Goal: Task Accomplishment & Management: Manage account settings

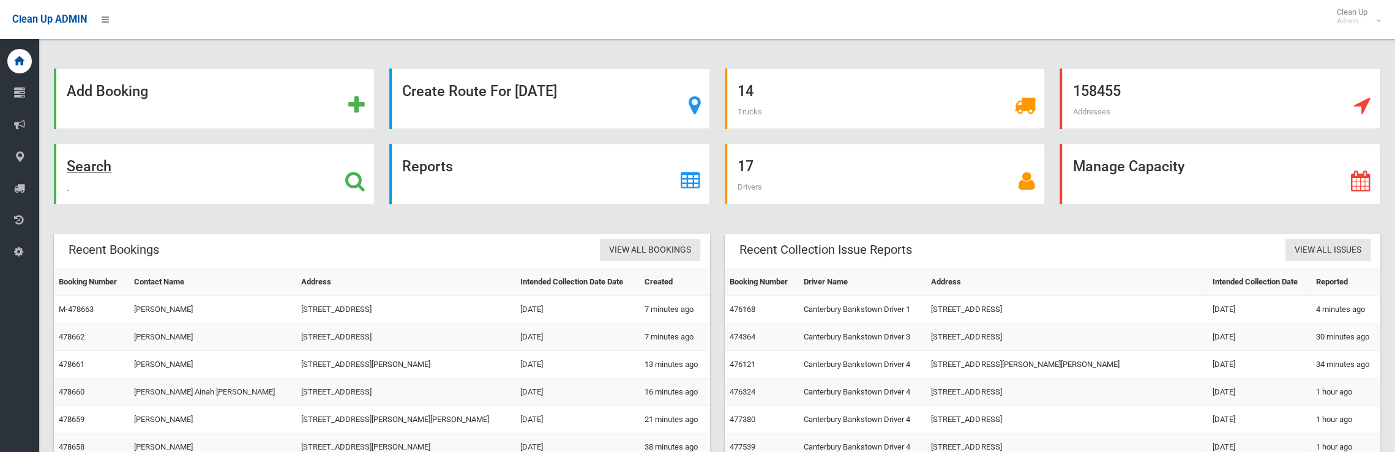
click at [78, 168] on strong "Search" at bounding box center [89, 166] width 45 height 17
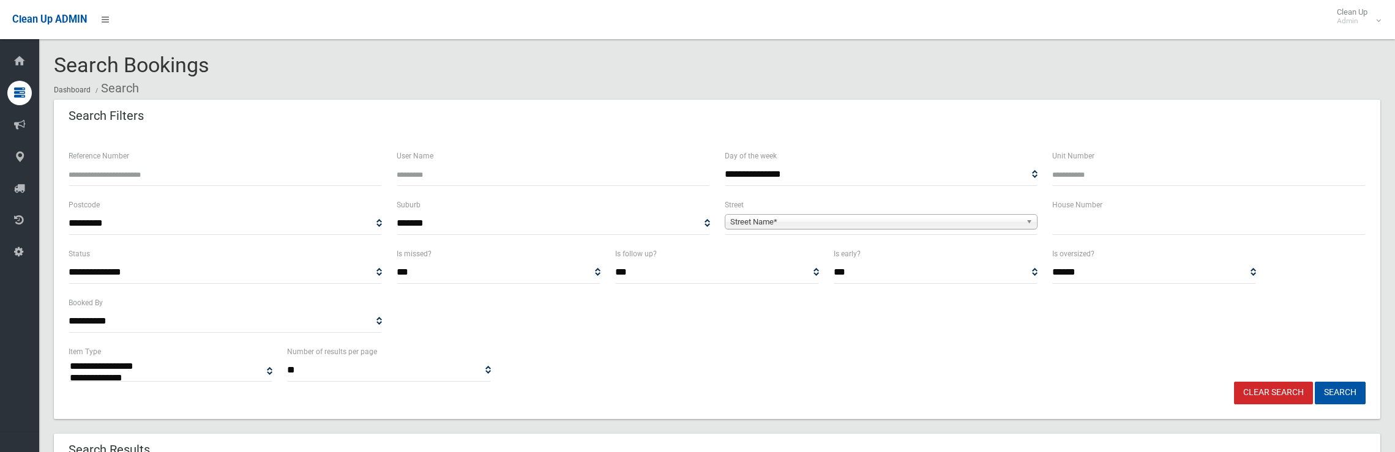
select select
click at [1138, 230] on input "text" at bounding box center [1208, 223] width 313 height 23
type input "*"
click at [829, 220] on span "Street Name*" at bounding box center [875, 222] width 291 height 15
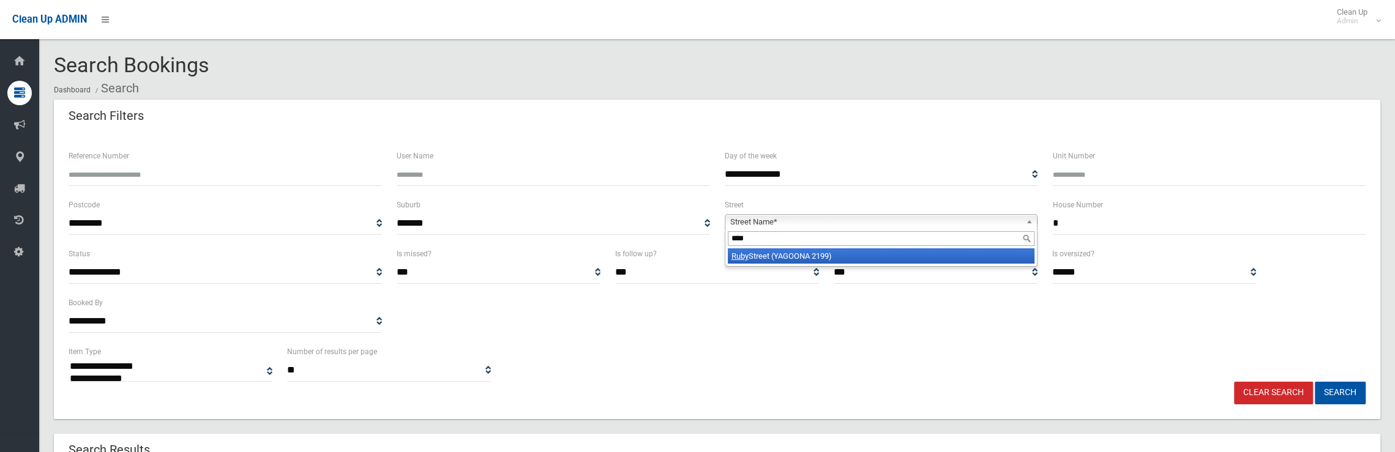
type input "****"
click at [784, 257] on li "[GEOGRAPHIC_DATA] (YAGOONA 2199)" at bounding box center [881, 256] width 307 height 15
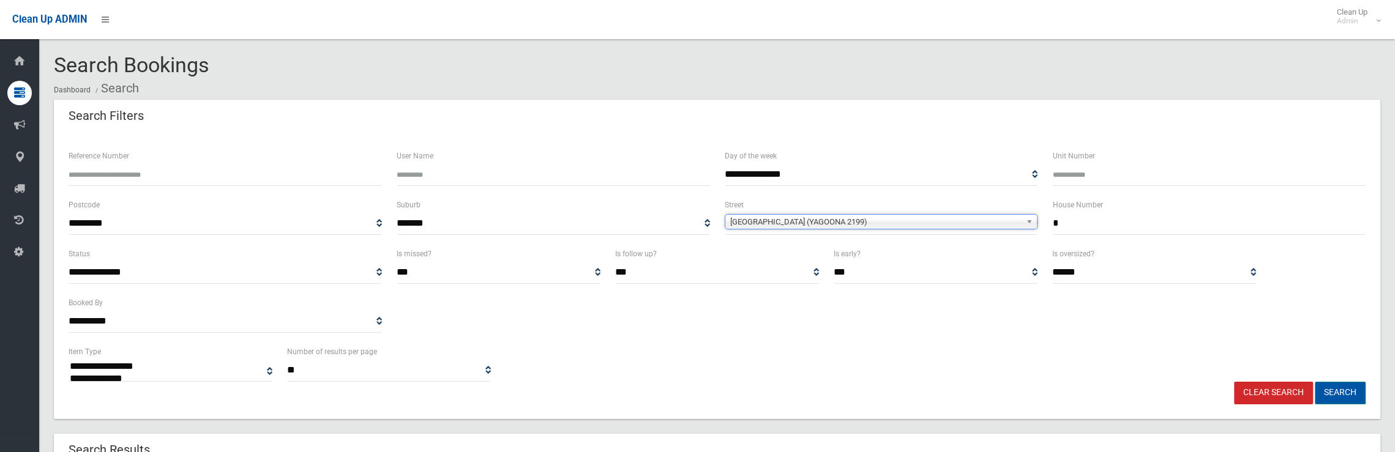
click at [1332, 388] on button "Search" at bounding box center [1340, 393] width 51 height 23
select select
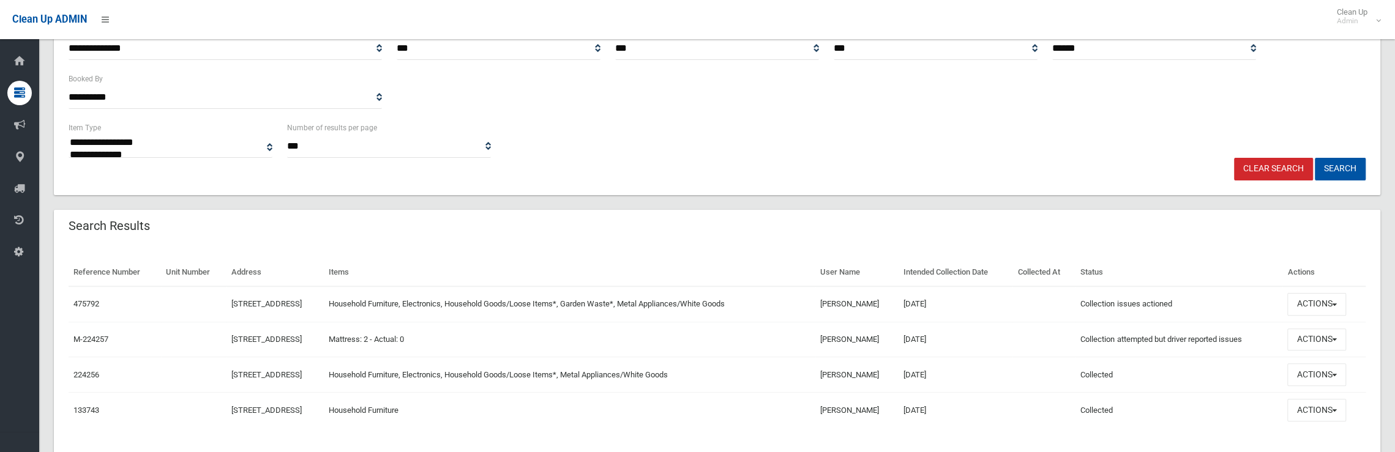
scroll to position [255, 0]
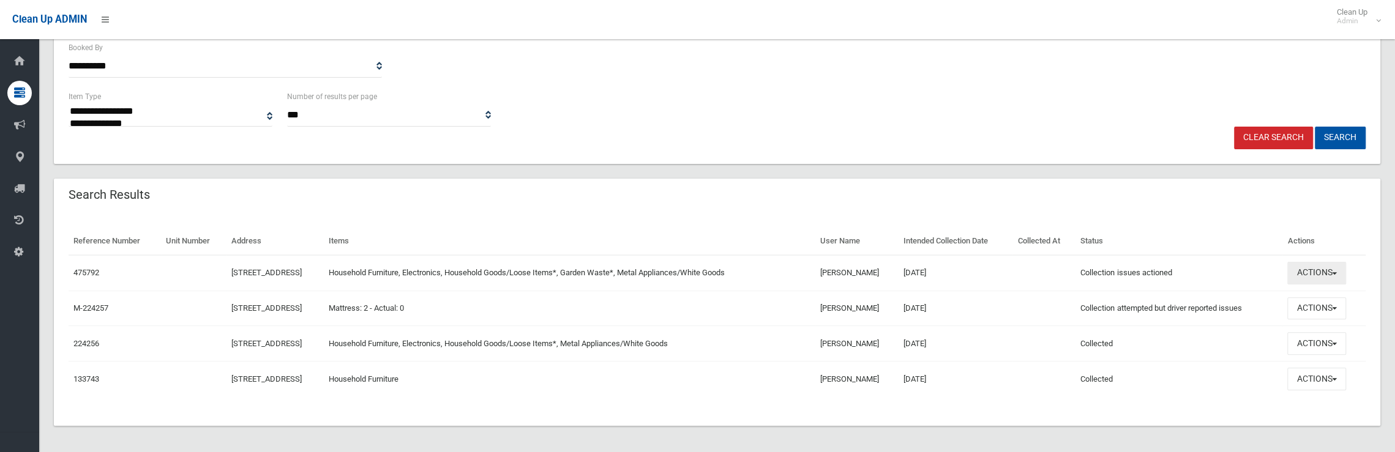
click at [1325, 268] on button "Actions" at bounding box center [1317, 273] width 59 height 23
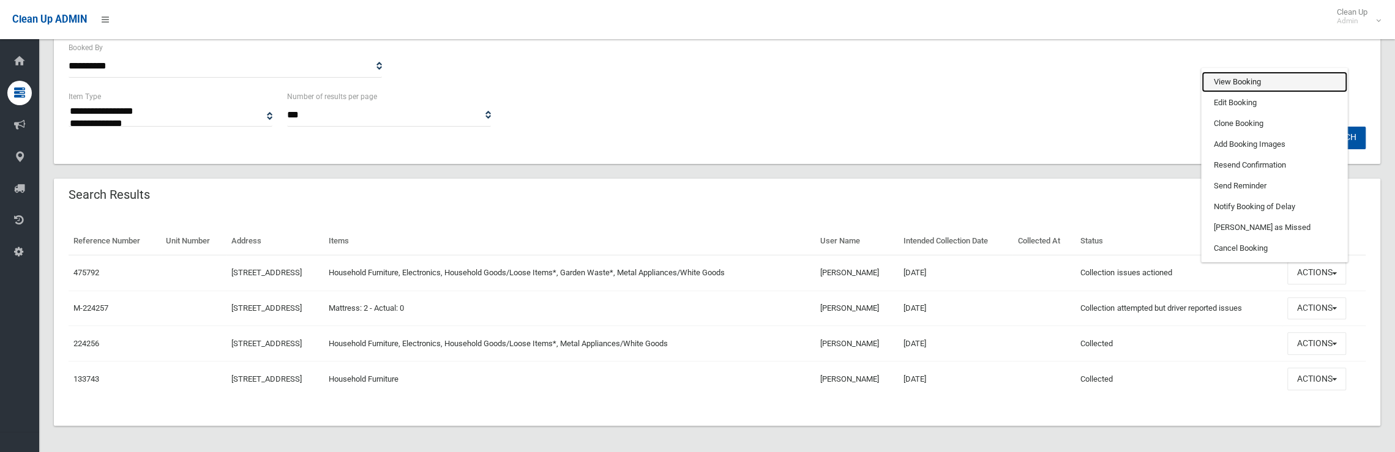
click at [1237, 86] on link "View Booking" at bounding box center [1275, 82] width 146 height 21
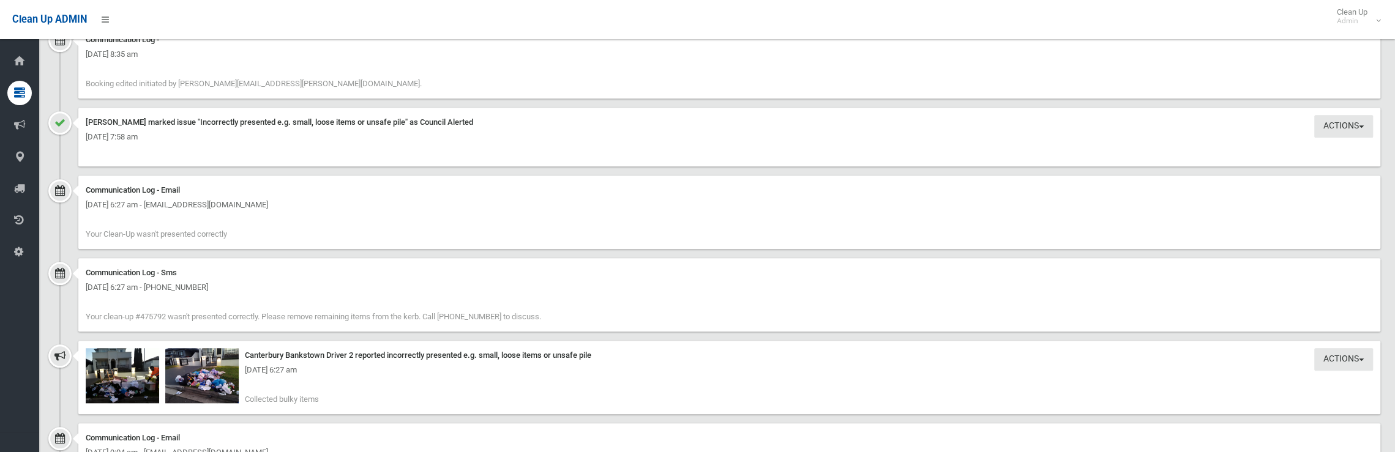
scroll to position [1041, 0]
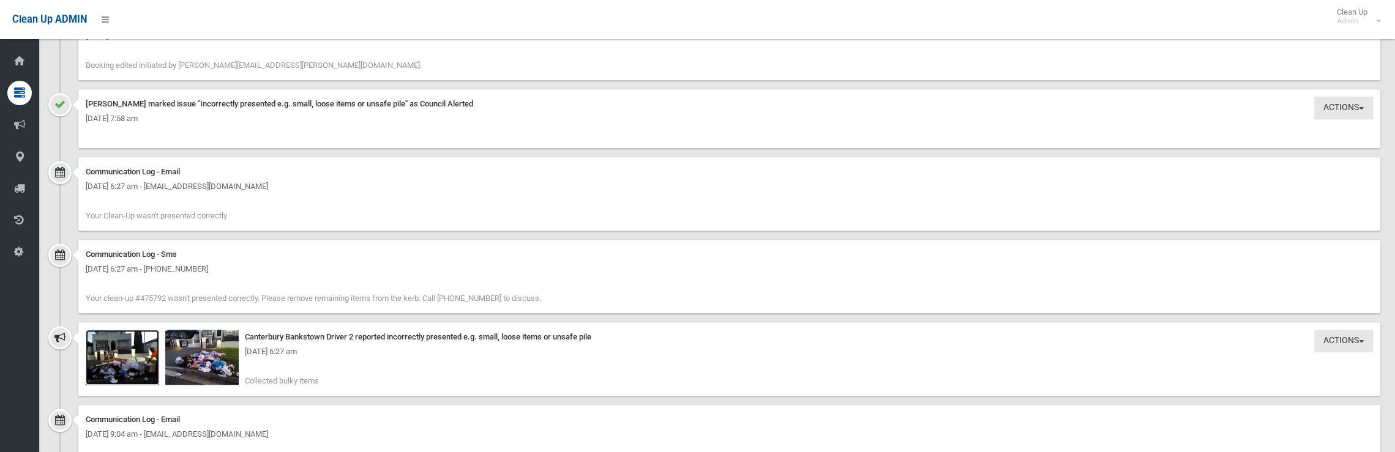
click at [139, 365] on img at bounding box center [122, 357] width 73 height 55
click at [217, 353] on div "[DATE] 6:27 am" at bounding box center [730, 352] width 1288 height 15
click at [222, 371] on img at bounding box center [201, 357] width 73 height 55
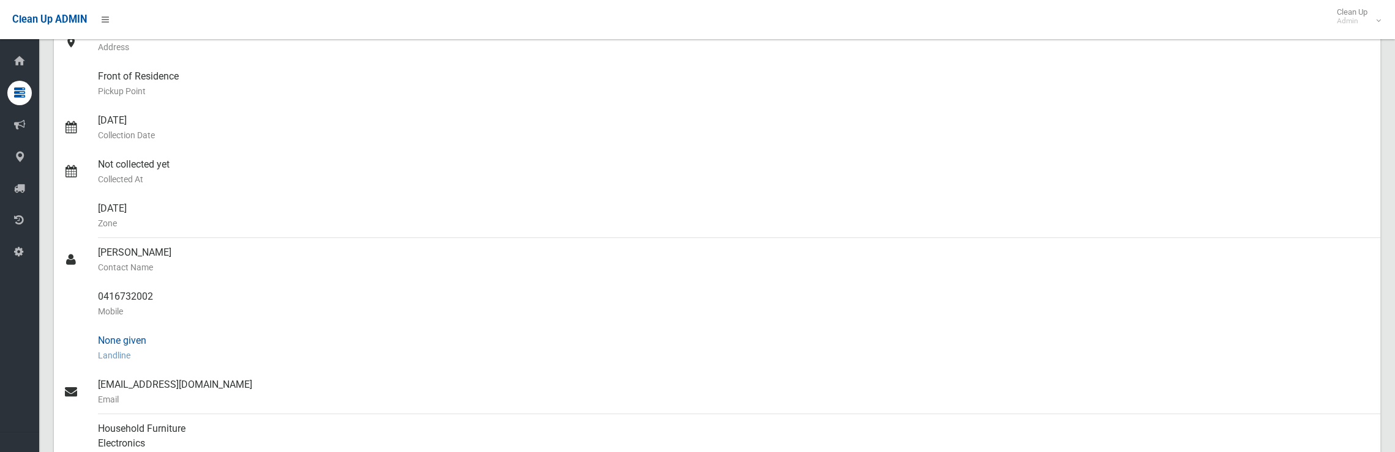
scroll to position [0, 0]
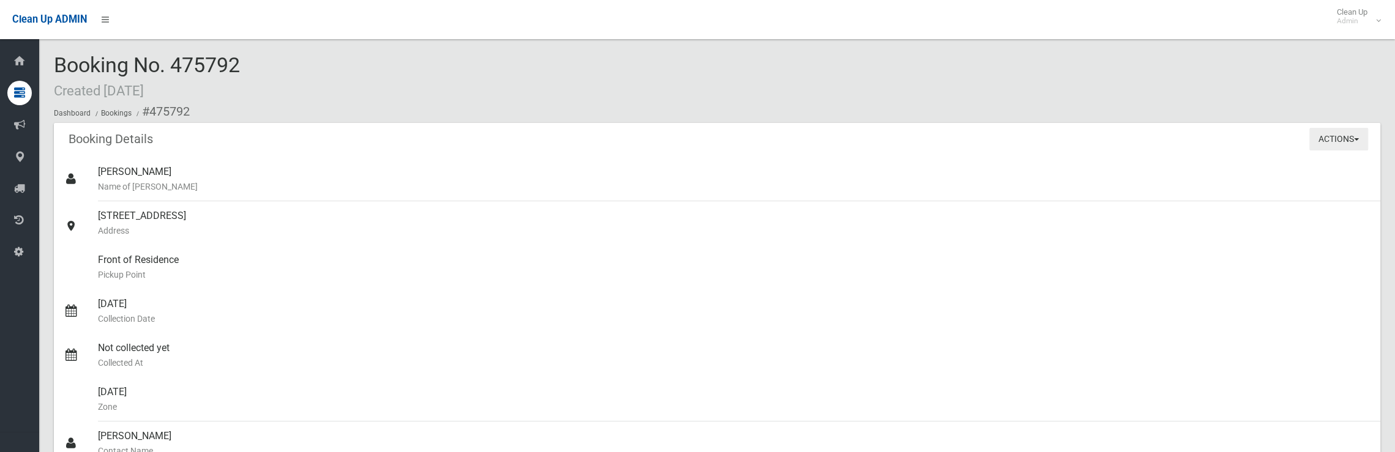
click at [1341, 128] on button "Actions" at bounding box center [1339, 139] width 59 height 23
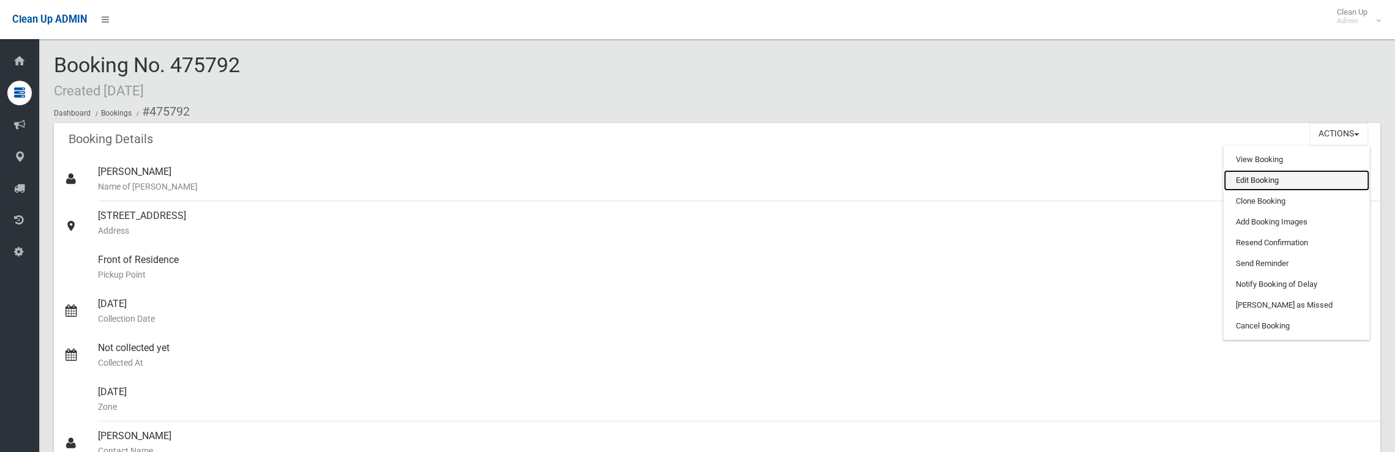
click at [1238, 178] on link "Edit Booking" at bounding box center [1297, 180] width 146 height 21
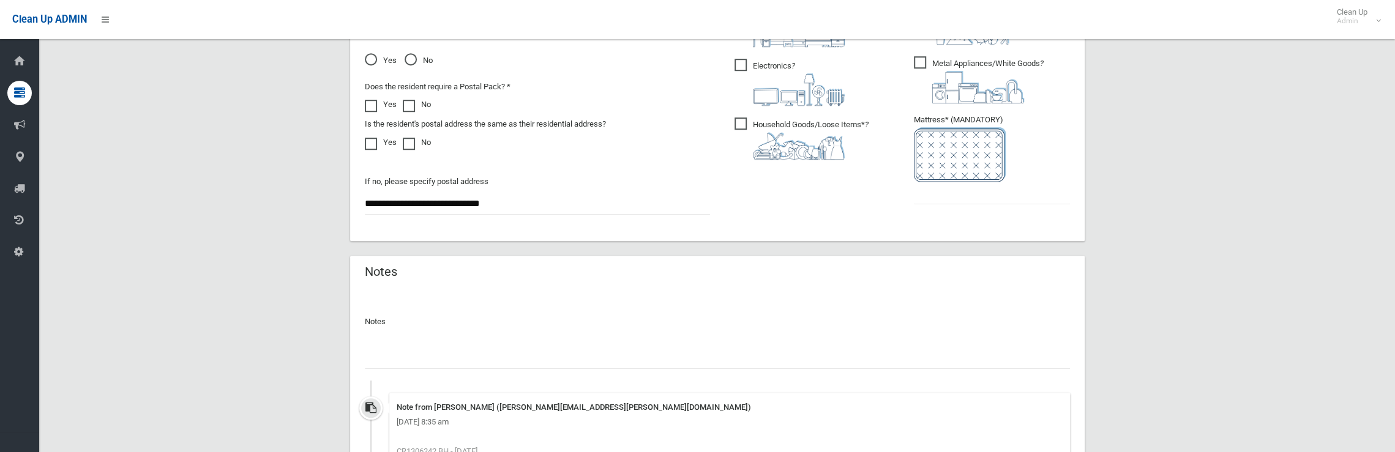
scroll to position [865, 0]
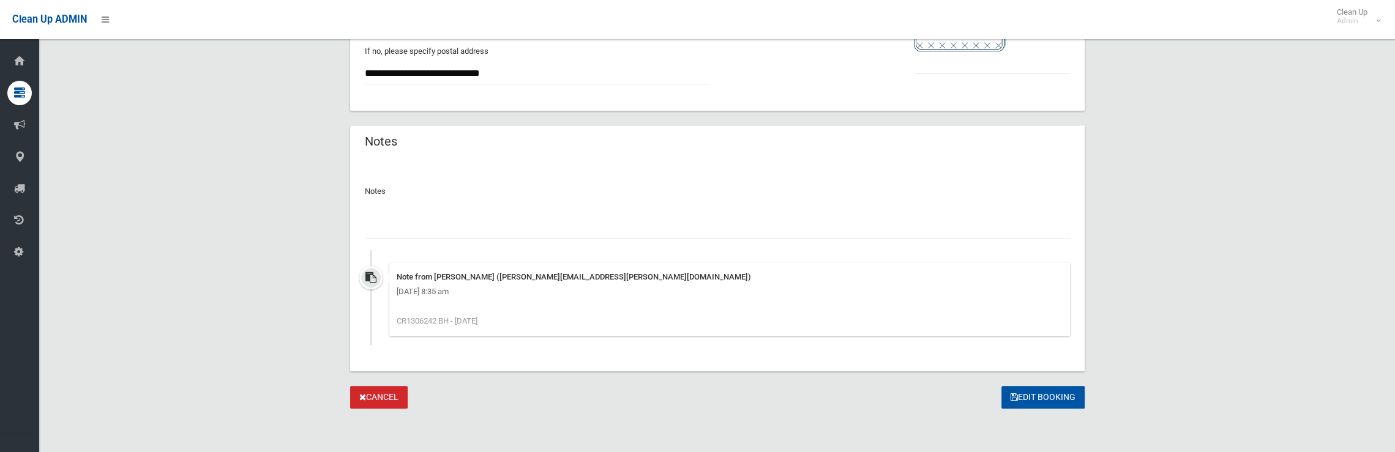
click at [421, 233] on input "text" at bounding box center [717, 227] width 705 height 23
type input "**********"
click at [1043, 392] on button "Edit Booking" at bounding box center [1043, 397] width 83 height 23
type input "*"
click at [1033, 399] on button "Edit Booking" at bounding box center [1043, 397] width 83 height 23
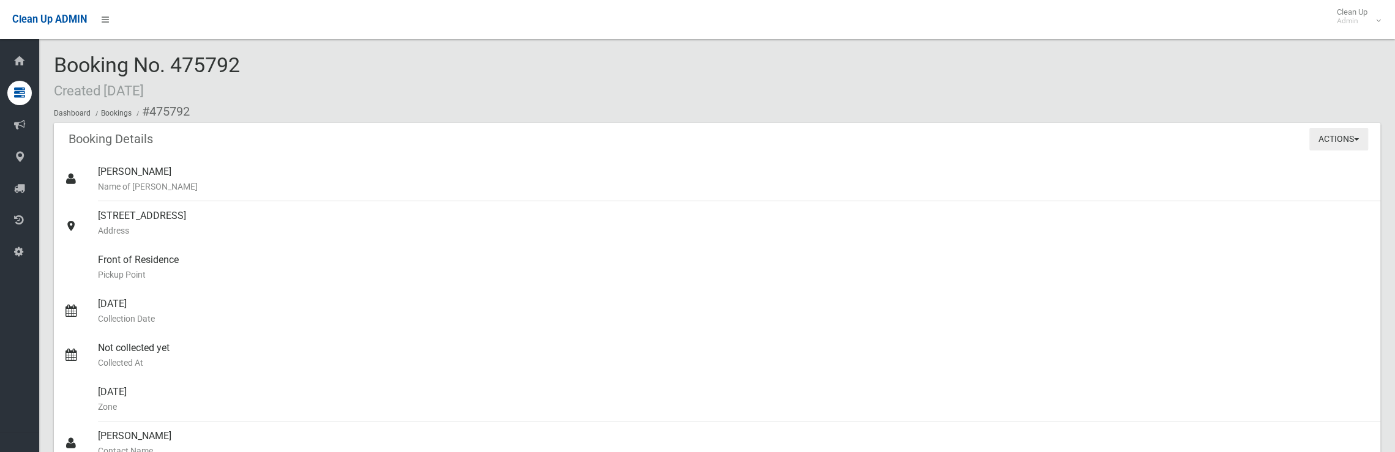
click at [1316, 130] on button "Actions" at bounding box center [1339, 139] width 59 height 23
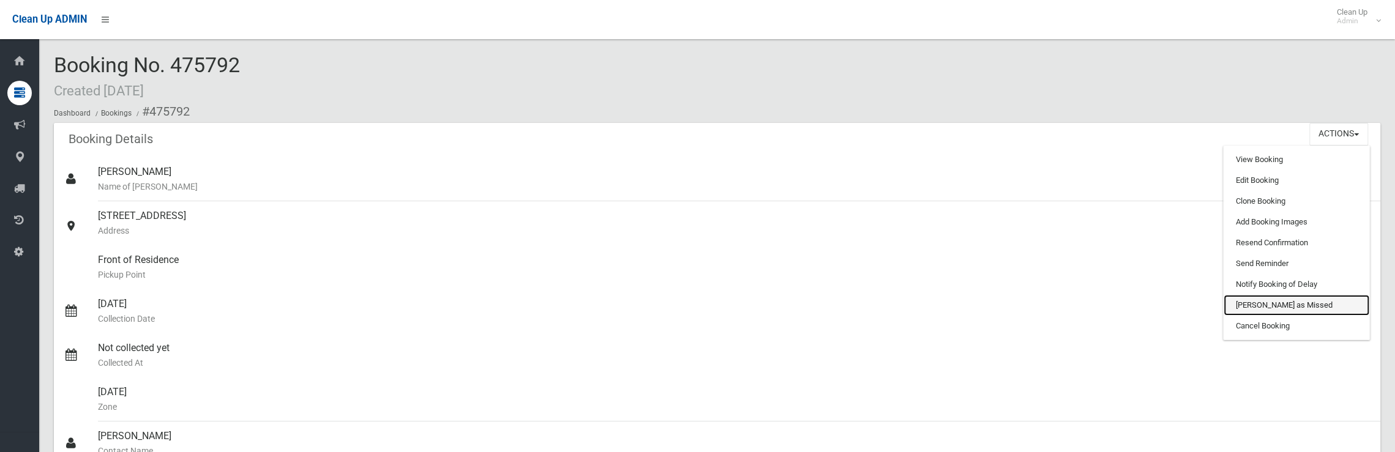
click at [1256, 303] on link "[PERSON_NAME] as Missed" at bounding box center [1297, 305] width 146 height 21
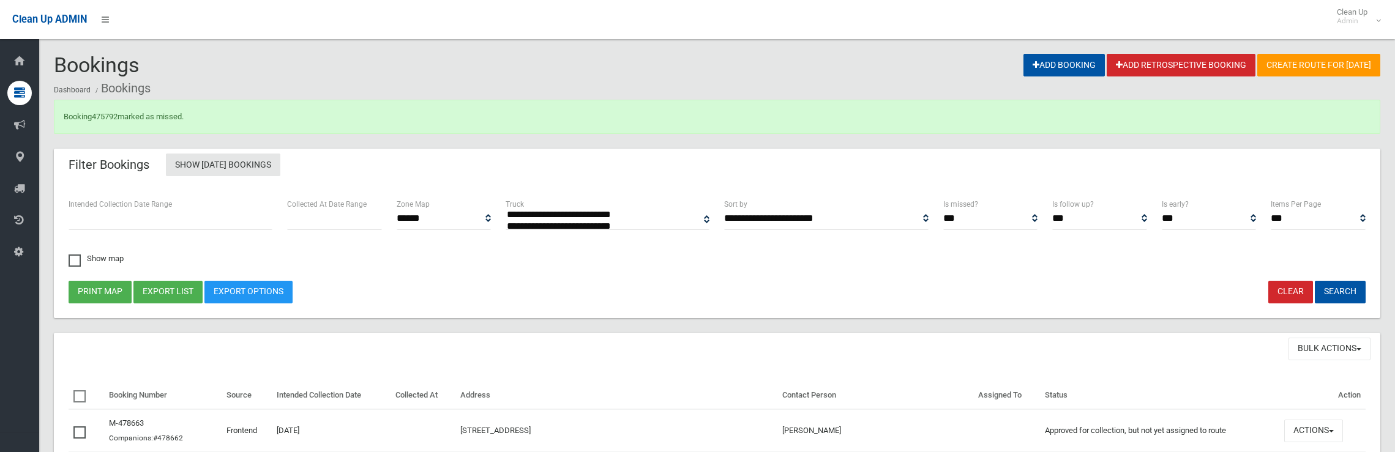
select select
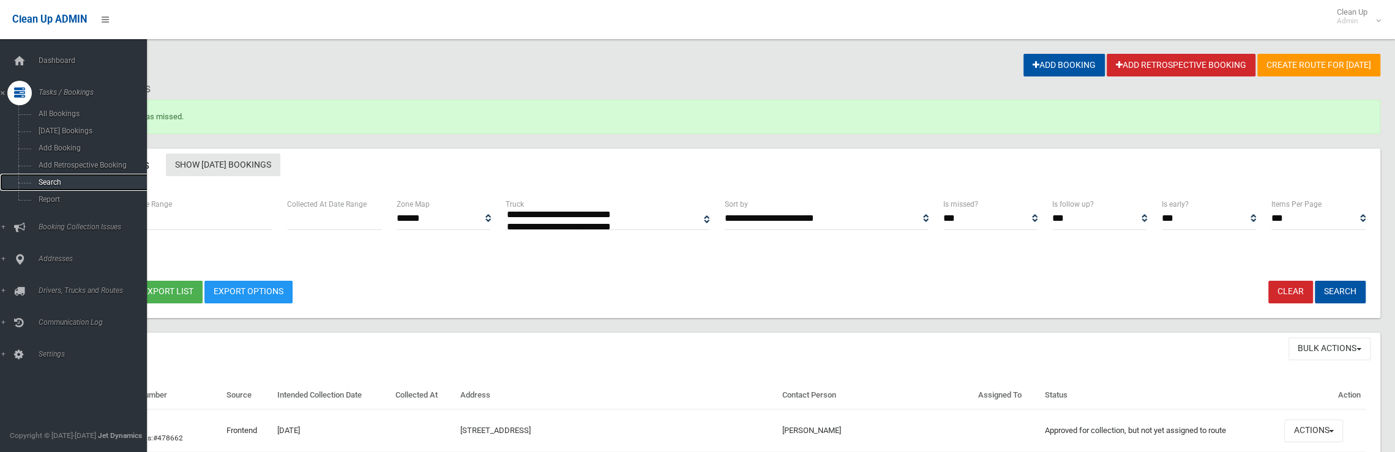
click at [42, 187] on span "Search" at bounding box center [90, 182] width 111 height 9
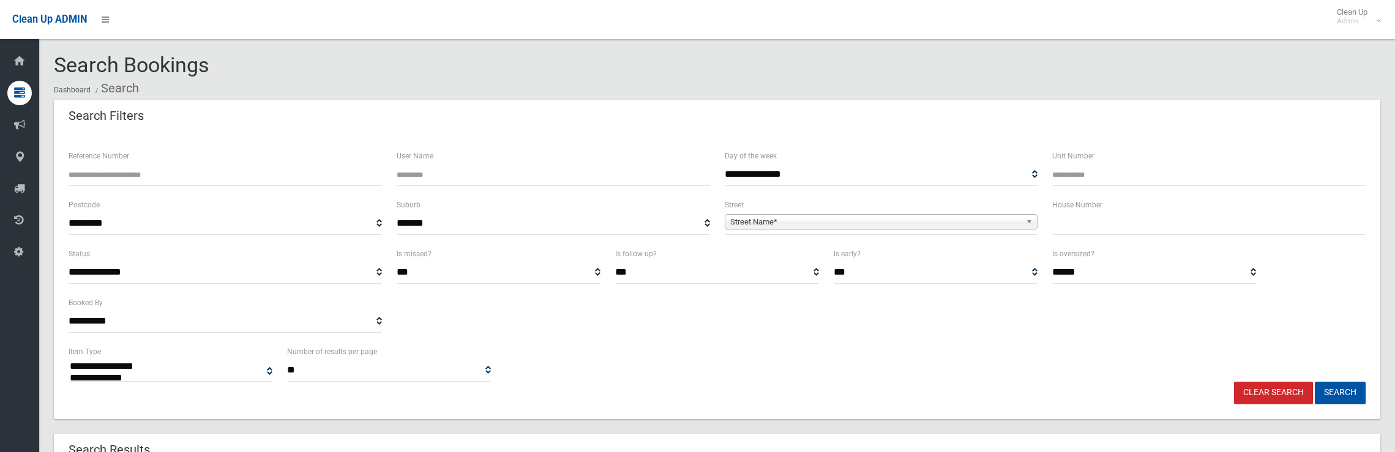
select select
click at [1092, 231] on input "text" at bounding box center [1208, 223] width 313 height 23
type input "*"
click at [860, 218] on span "Street Name*" at bounding box center [875, 222] width 291 height 15
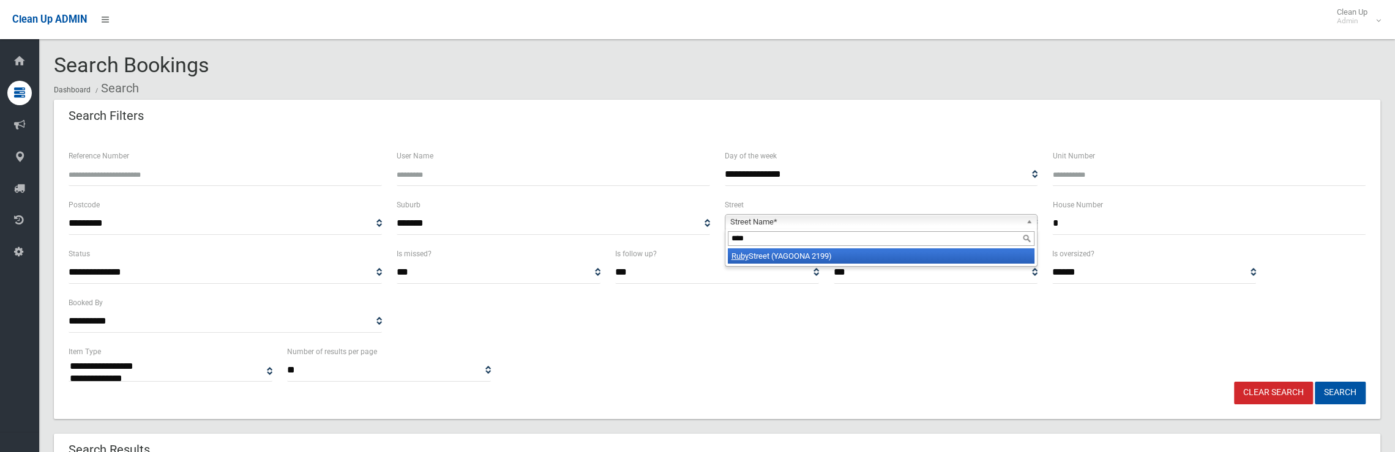
type input "****"
click at [901, 261] on li "Ruby Street (YAGOONA 2199)" at bounding box center [881, 256] width 307 height 15
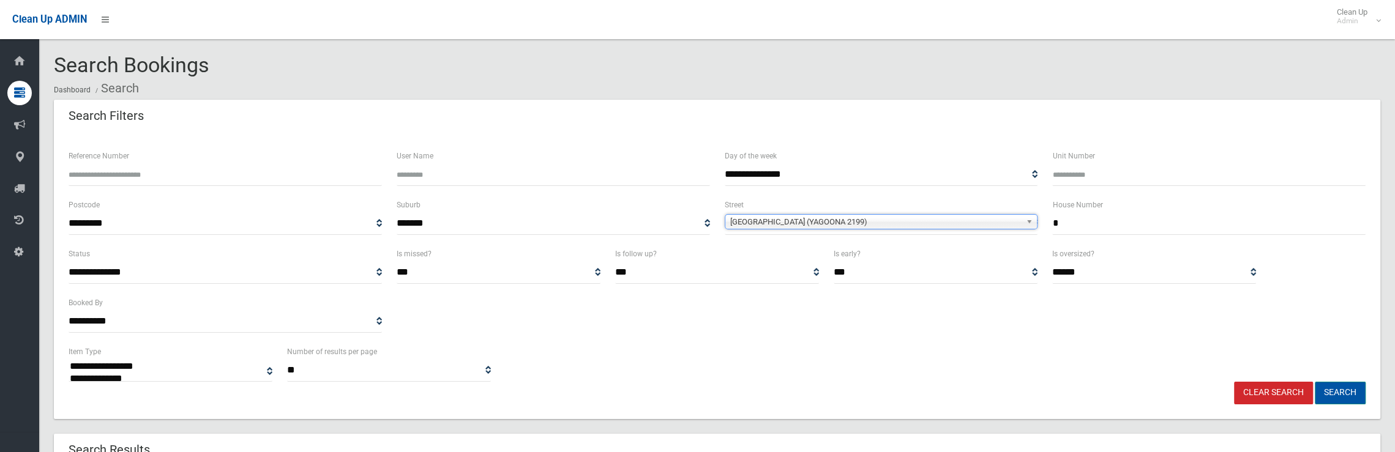
click at [1325, 390] on button "Search" at bounding box center [1340, 393] width 51 height 23
click at [1334, 388] on button "Search" at bounding box center [1340, 393] width 51 height 23
select select
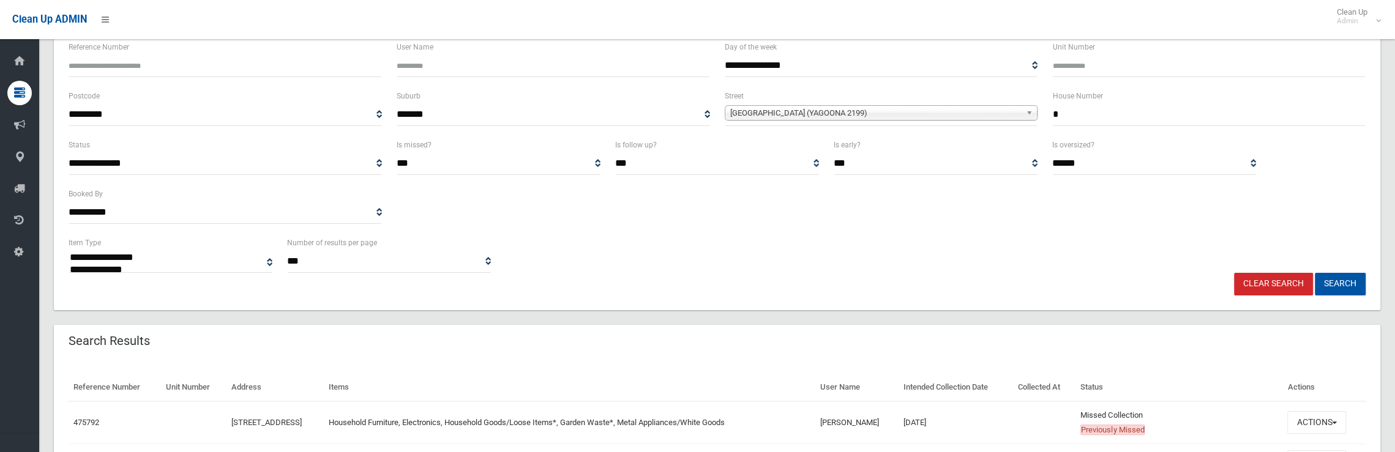
scroll to position [263, 0]
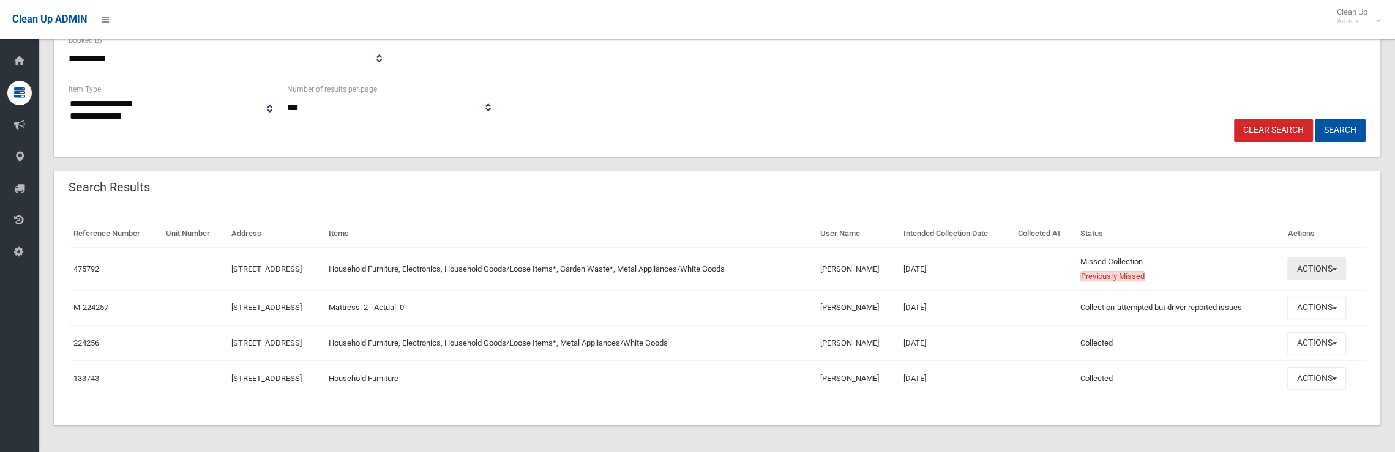
click at [1332, 276] on button "Actions" at bounding box center [1317, 269] width 59 height 23
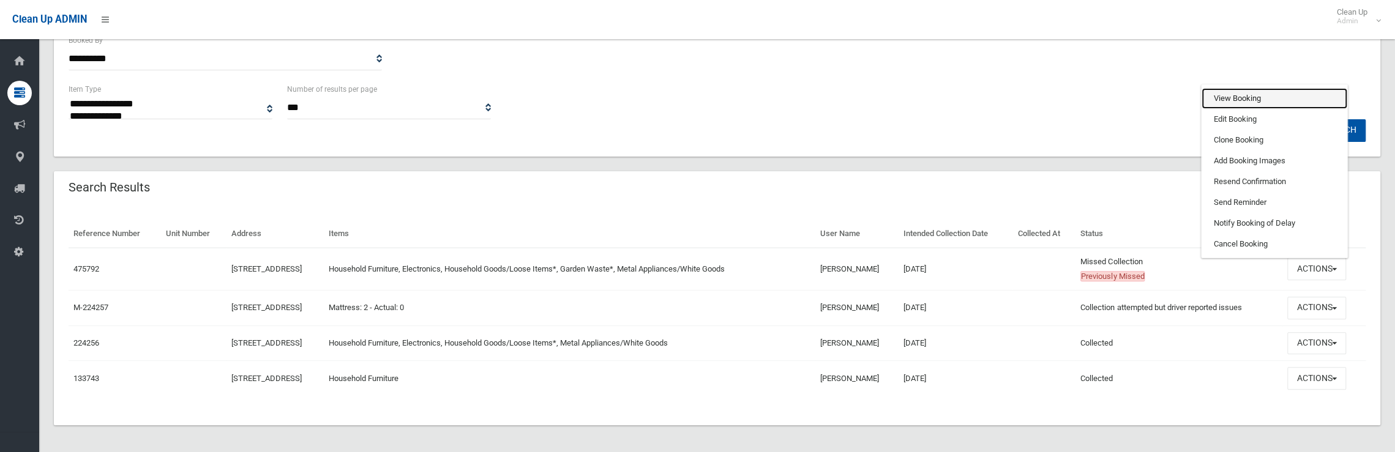
click at [1245, 97] on link "View Booking" at bounding box center [1275, 98] width 146 height 21
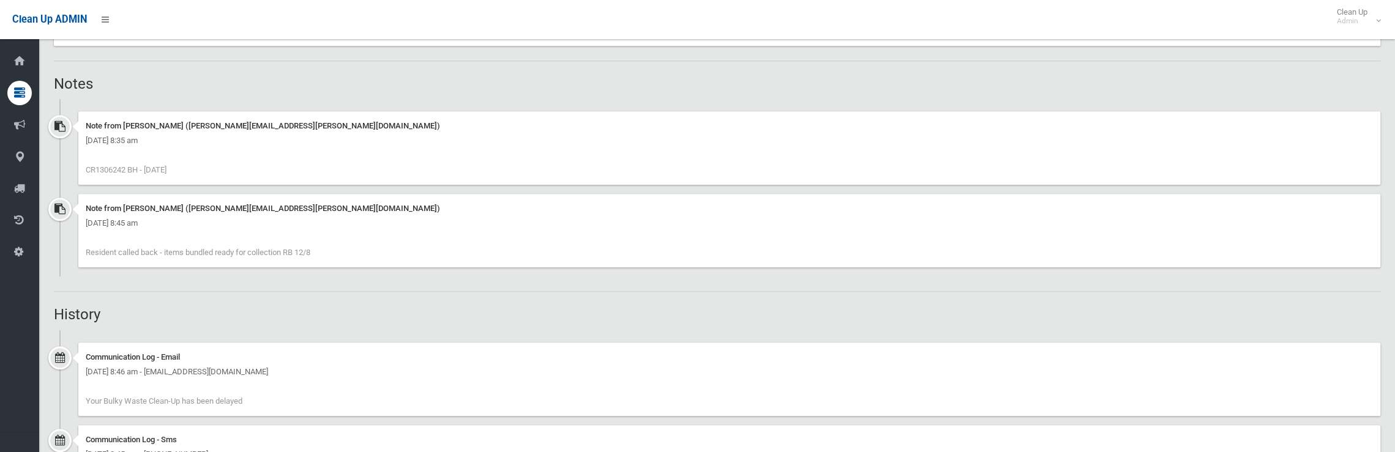
scroll to position [857, 0]
